Goal: Communication & Community: Answer question/provide support

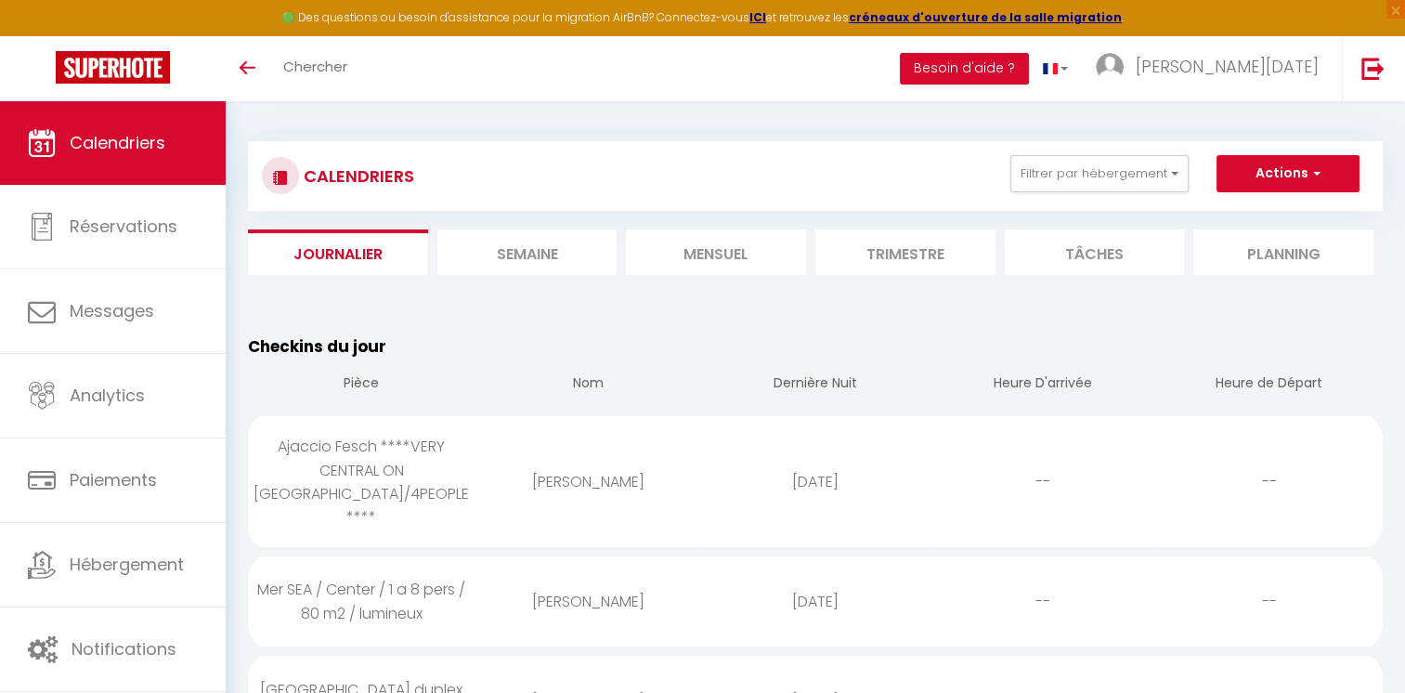
click at [877, 262] on li "Trimestre" at bounding box center [905, 252] width 180 height 46
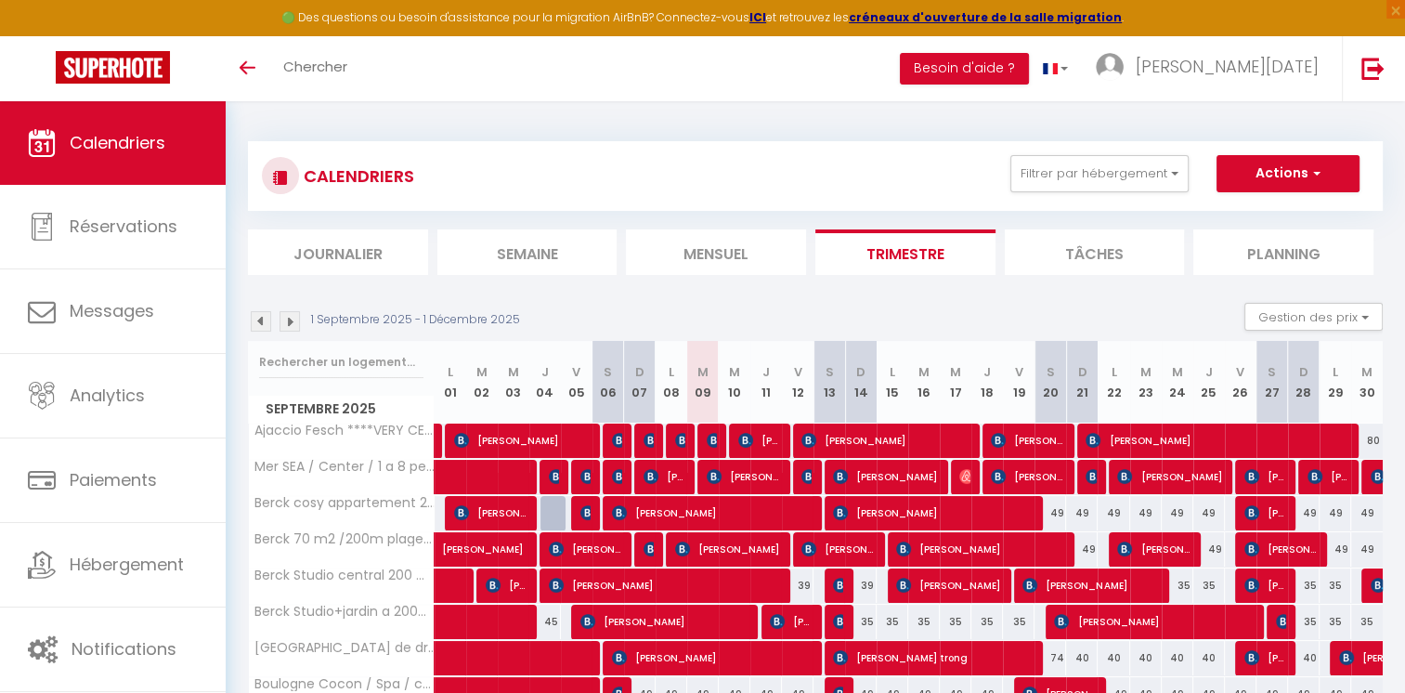
click at [690, 433] on div at bounding box center [679, 440] width 32 height 35
click at [686, 436] on div "80" at bounding box center [702, 440] width 33 height 34
click at [672, 433] on div at bounding box center [682, 440] width 32 height 35
click at [682, 440] on img at bounding box center [682, 440] width 15 height 15
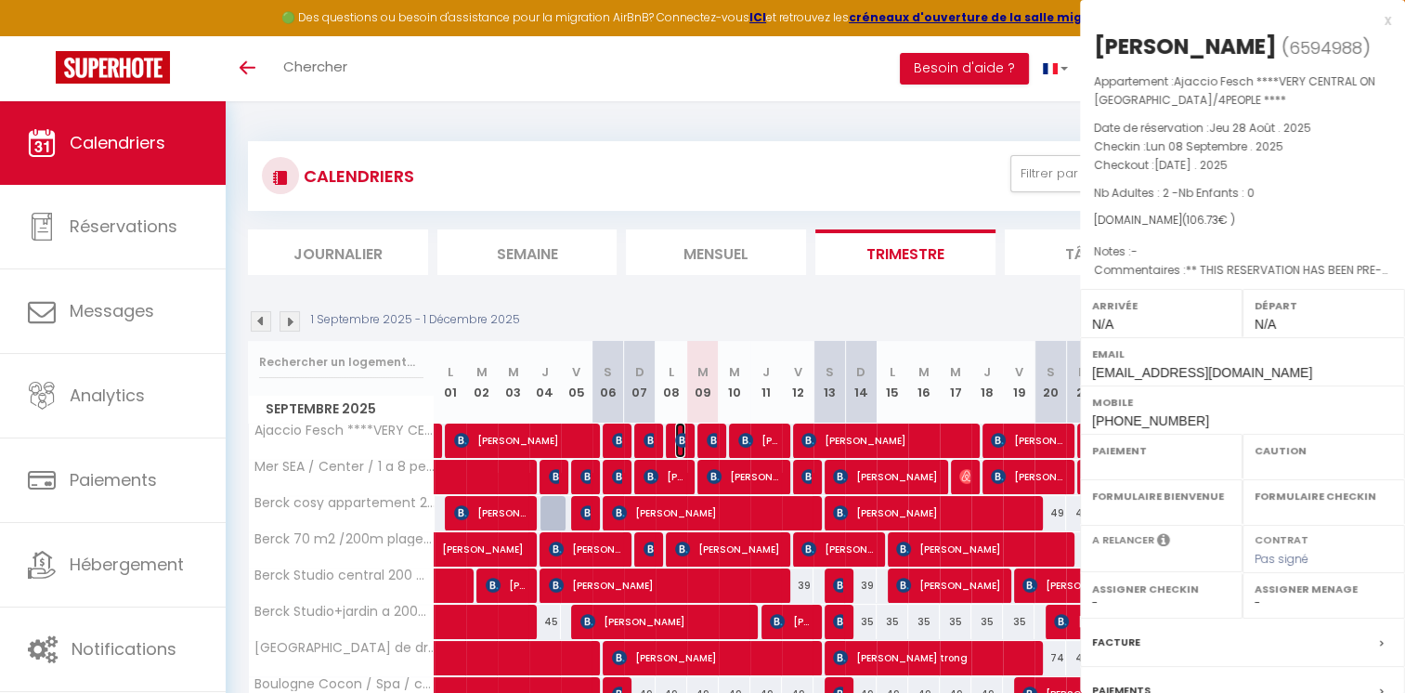
select select "OK"
select select "KO"
select select "0"
select select "1"
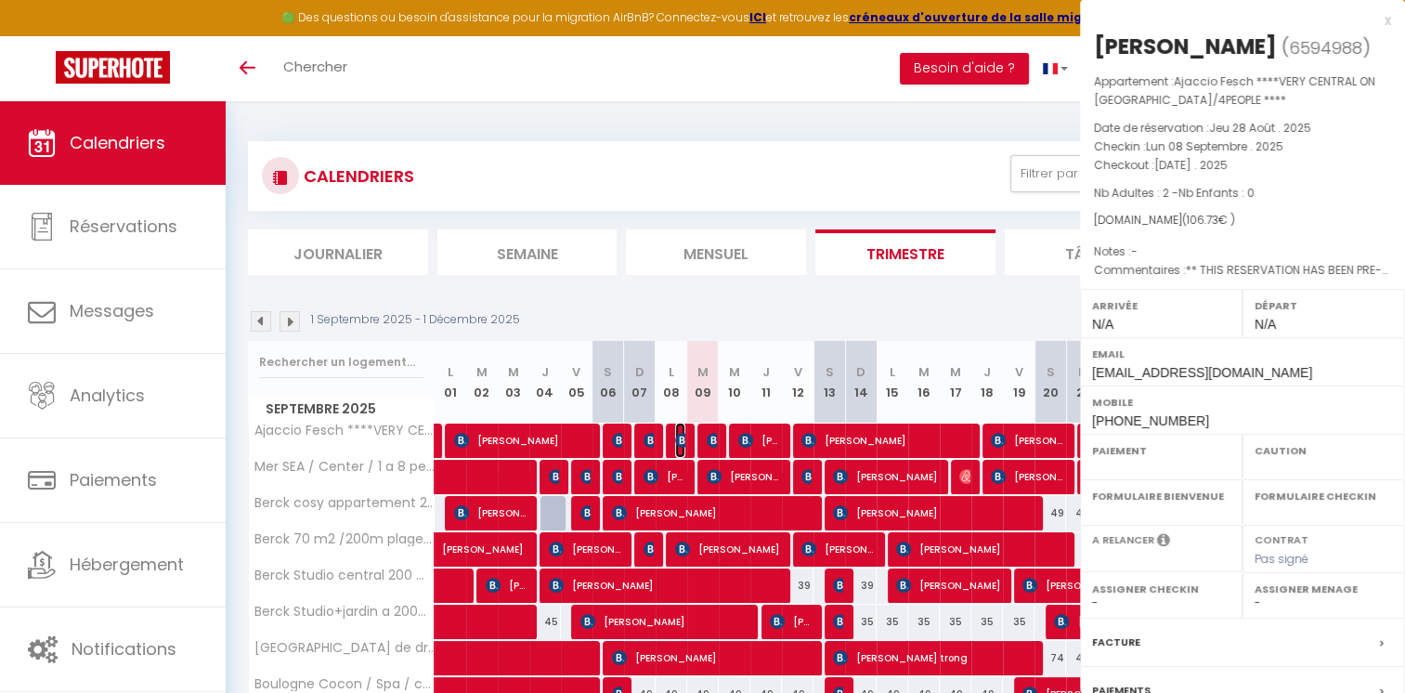
select select
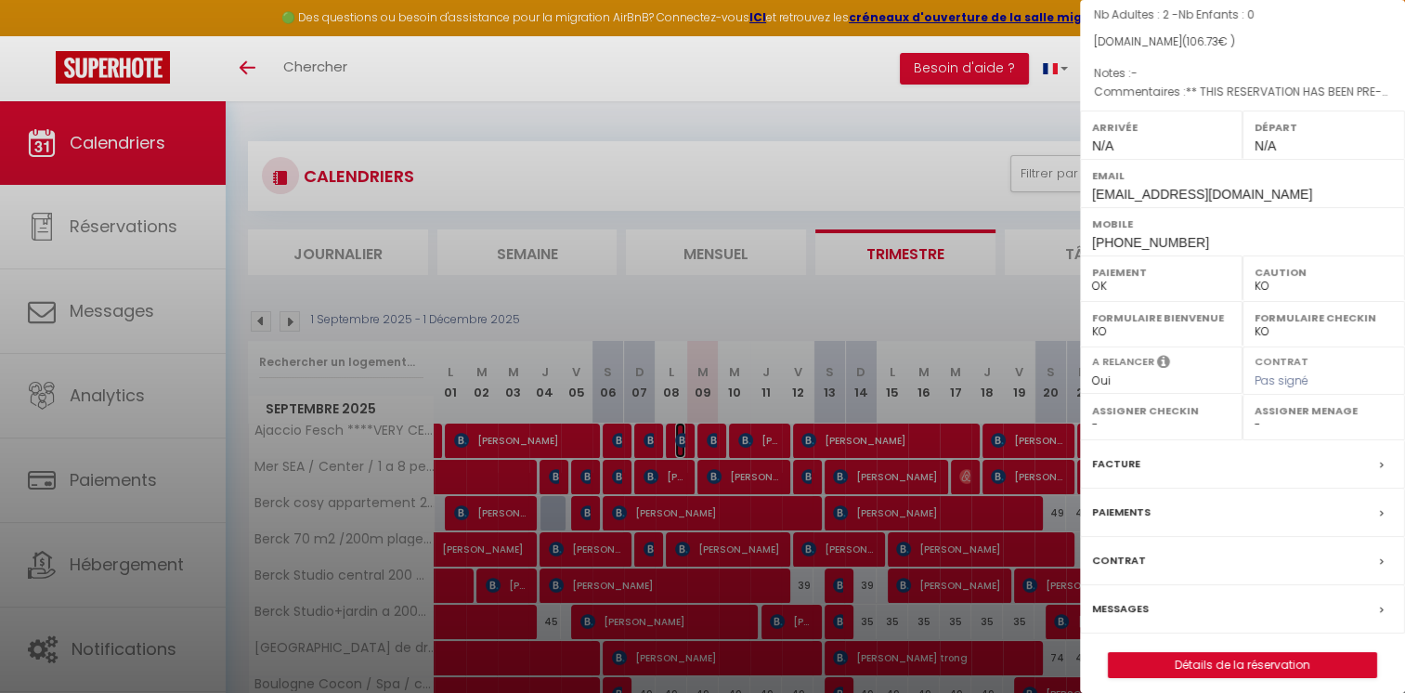
scroll to position [188, 0]
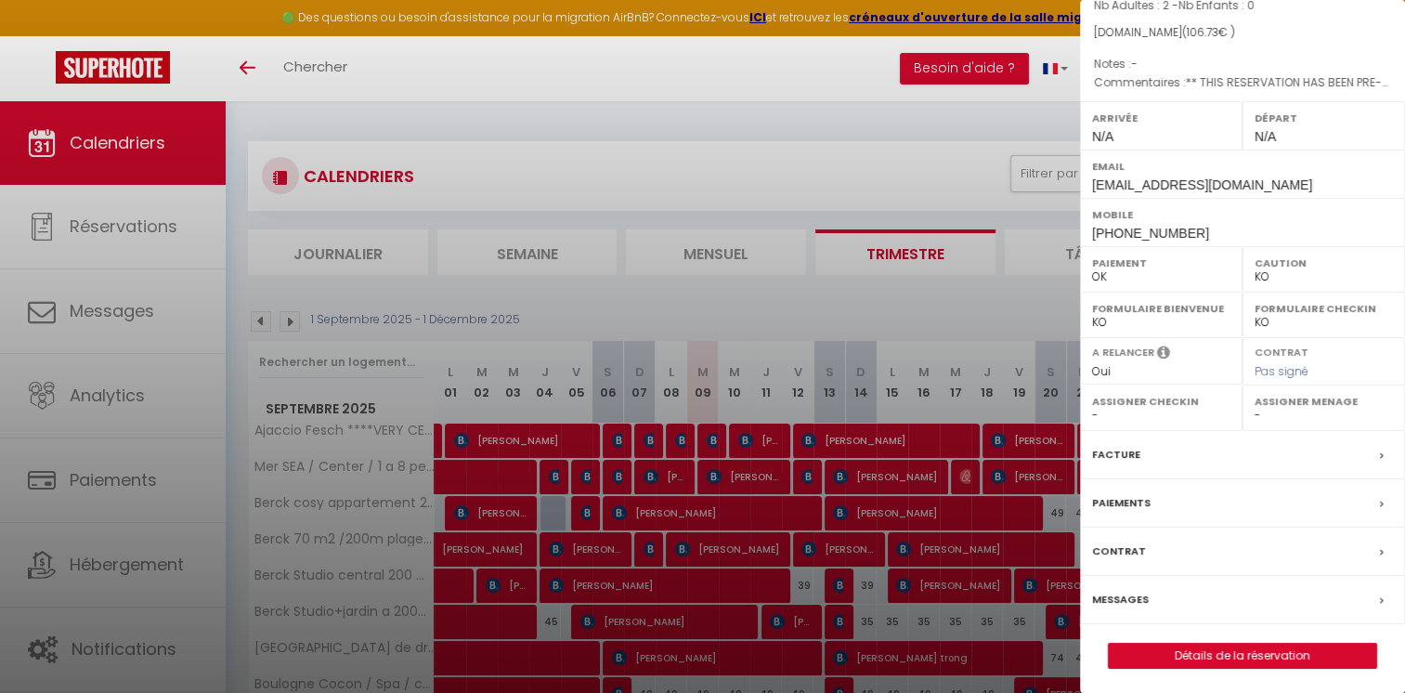
click at [1122, 590] on label "Messages" at bounding box center [1120, 600] width 57 height 20
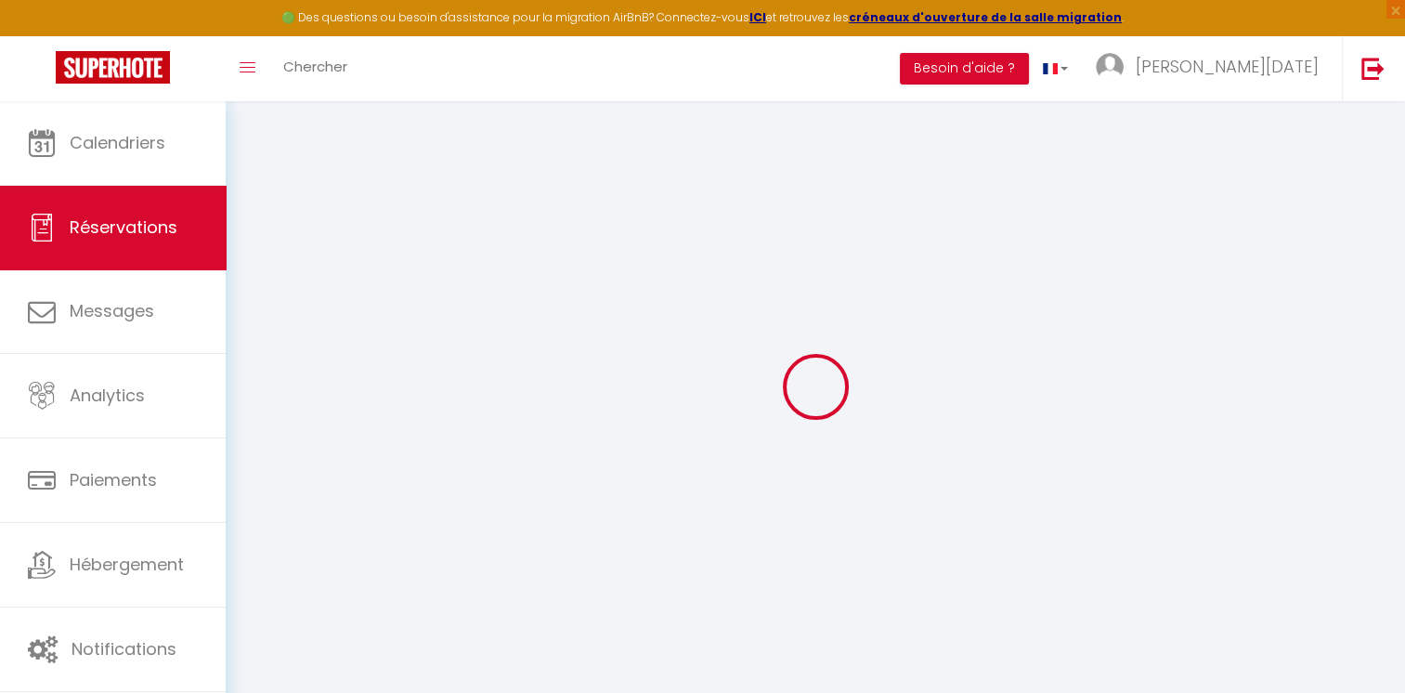
select select
checkbox input "false"
type textarea "** THIS RESERVATION HAS BEEN PRE-PAID ** Reservation has a cancellation grace p…"
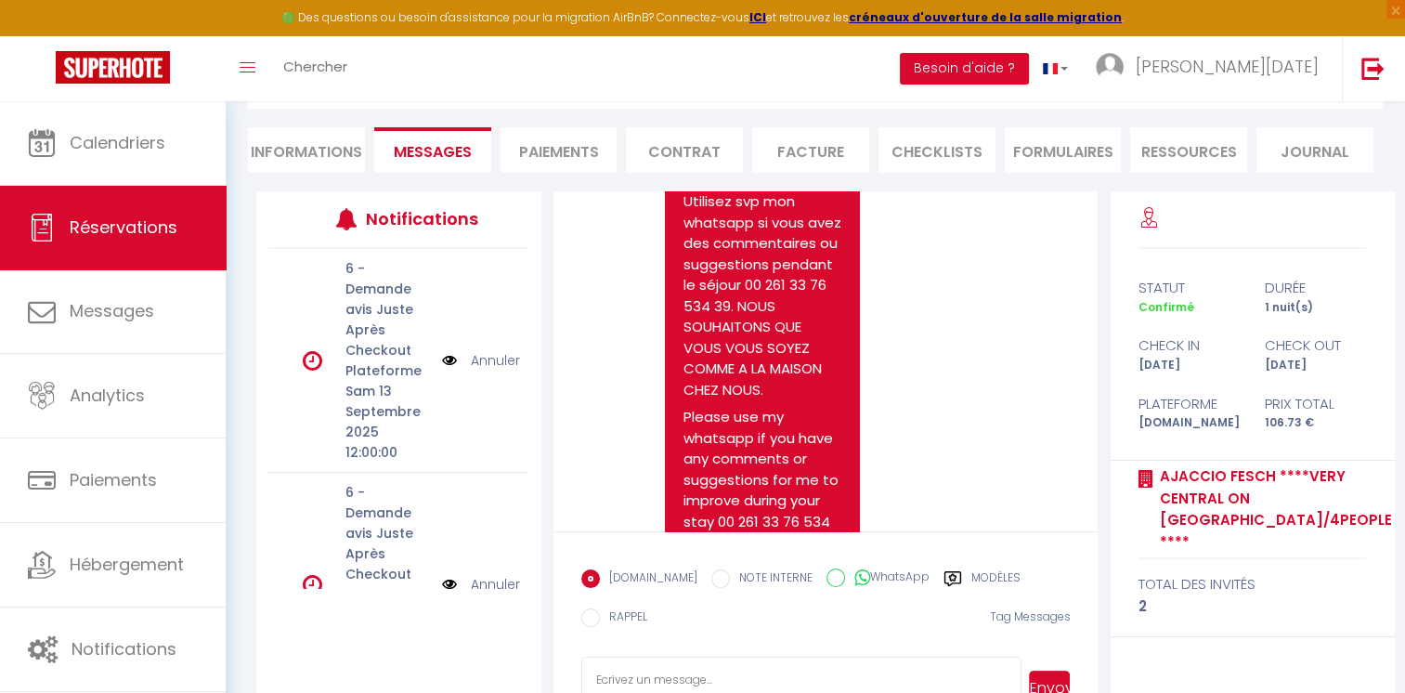
scroll to position [215, 0]
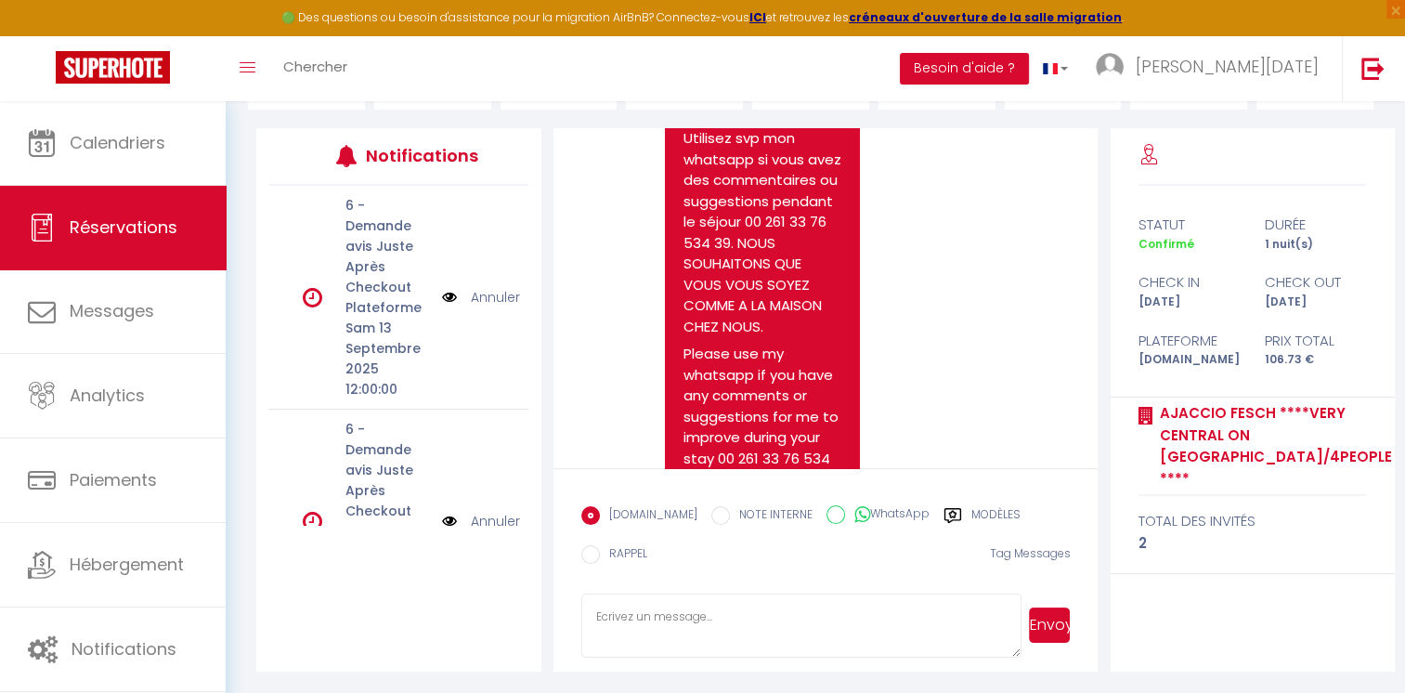
click at [801, 615] on textarea at bounding box center [801, 625] width 440 height 65
click at [732, 615] on textarea "Bonjour, Merci pour votre retour," at bounding box center [801, 625] width 440 height 65
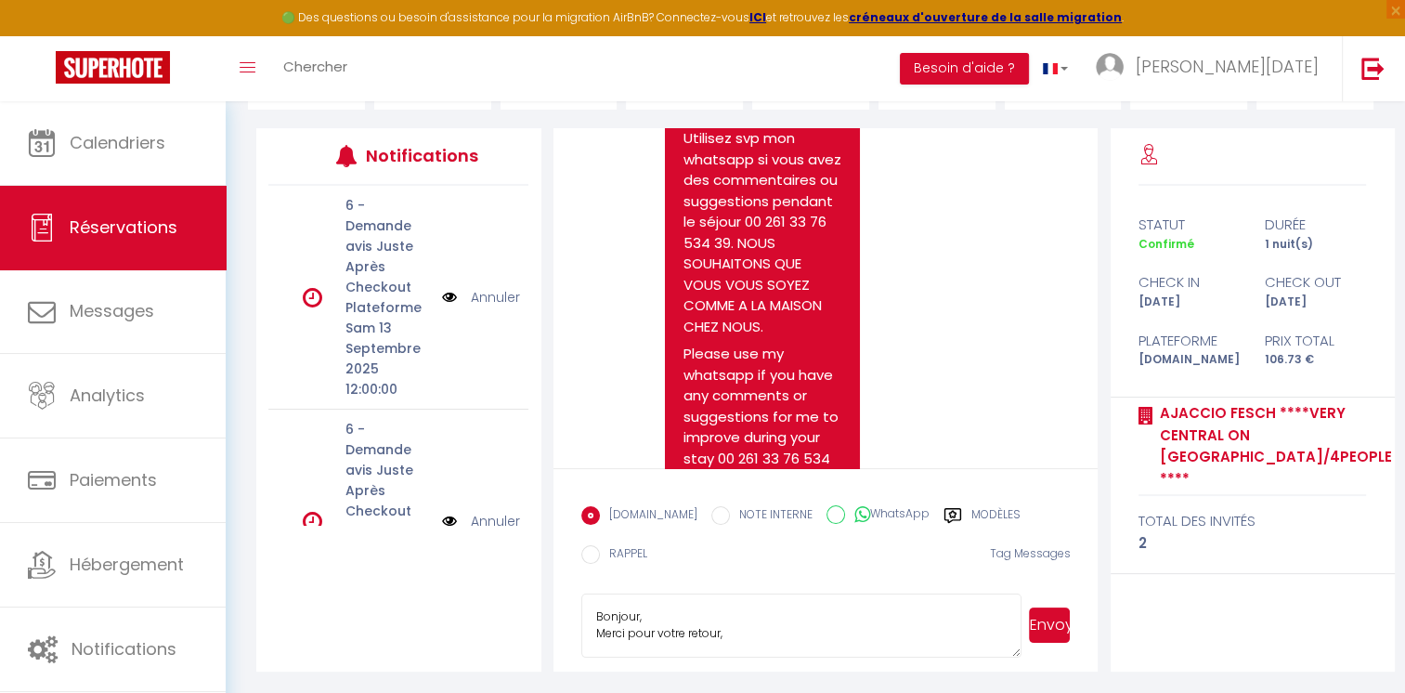
drag, startPoint x: 731, startPoint y: 626, endPoint x: 588, endPoint y: 589, distance: 147.8
click at [588, 589] on form "[DOMAIN_NAME] NOTE INTERNE WhatsApp Modèles 9 « ‹ » › [DATE] [PHONE_NUMBER] Dim…" at bounding box center [826, 570] width 545 height 204
paste textarea "[Nom du client], J’espère que vous allez bien. Je me permets de revenir vers vo…"
click at [725, 621] on textarea "Bonjour [Nom du client], J’espère que vous allez bien. Je me permets de revenir…" at bounding box center [801, 625] width 440 height 65
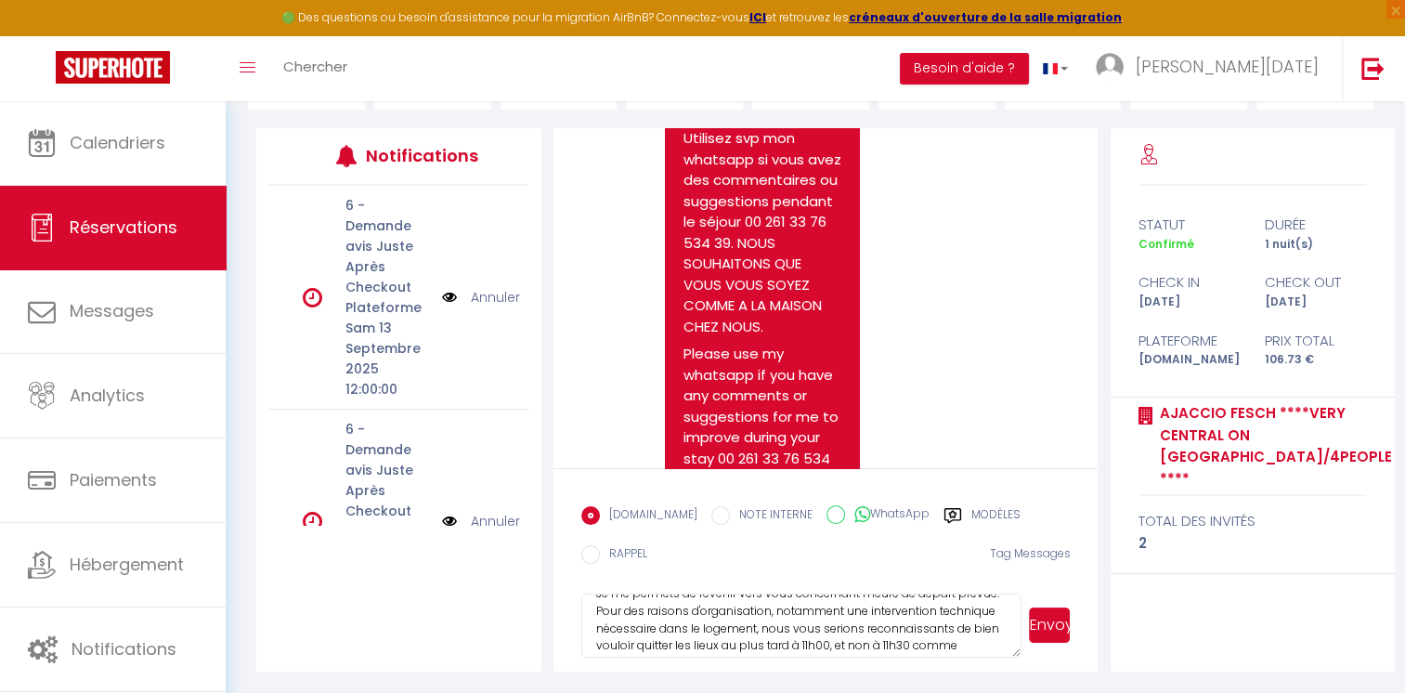
type textarea "Bonjour, J’espère que vous allez bien. Je me permets de revenir vers vous conce…"
click at [1037, 630] on button "Envoyer" at bounding box center [1050, 624] width 42 height 35
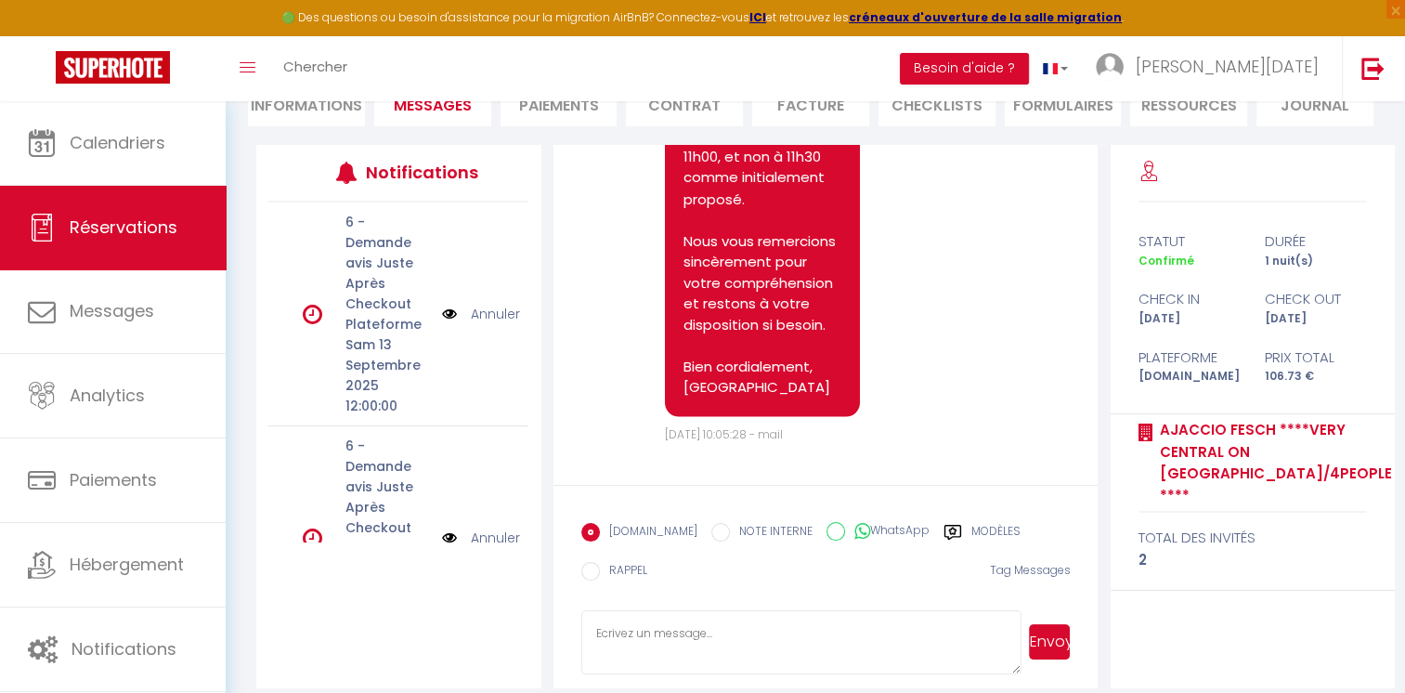
scroll to position [24934, 0]
